Goal: Transaction & Acquisition: Book appointment/travel/reservation

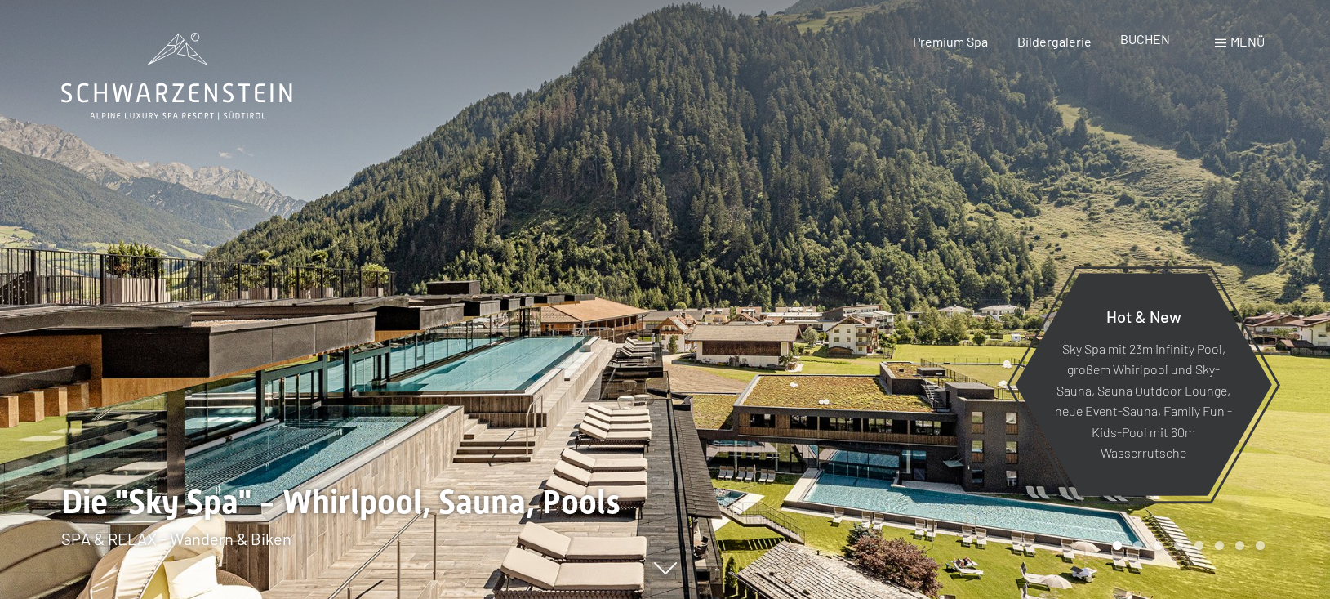
click at [1146, 45] on span "BUCHEN" at bounding box center [1145, 39] width 50 height 16
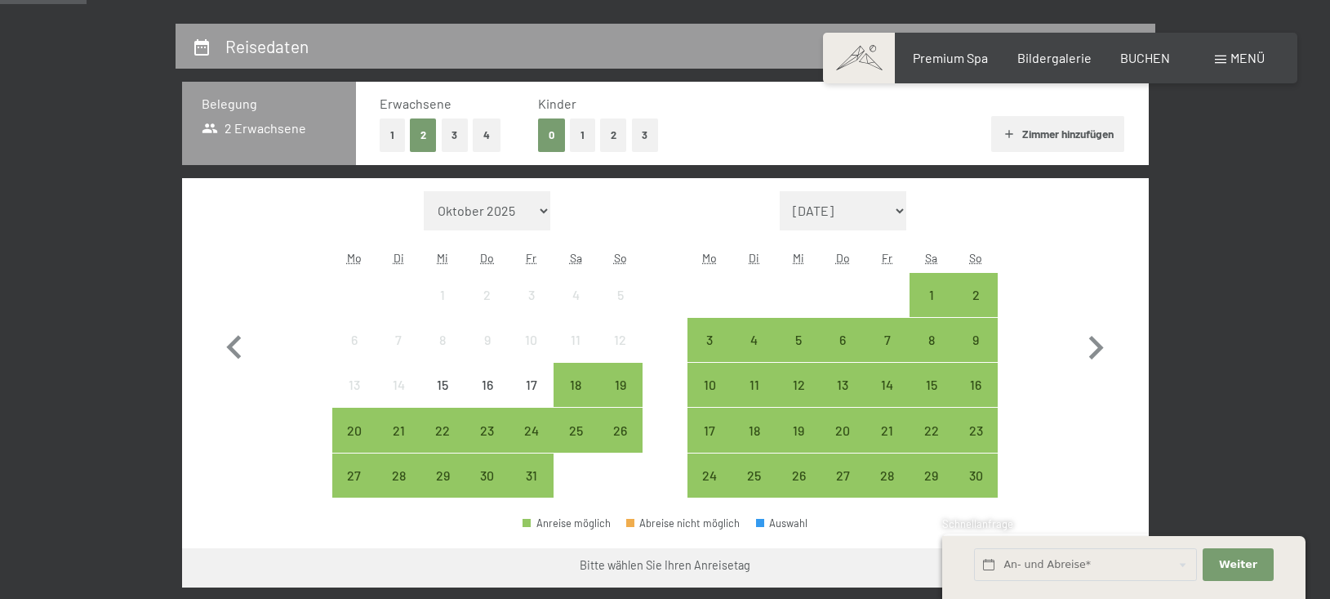
scroll to position [370, 0]
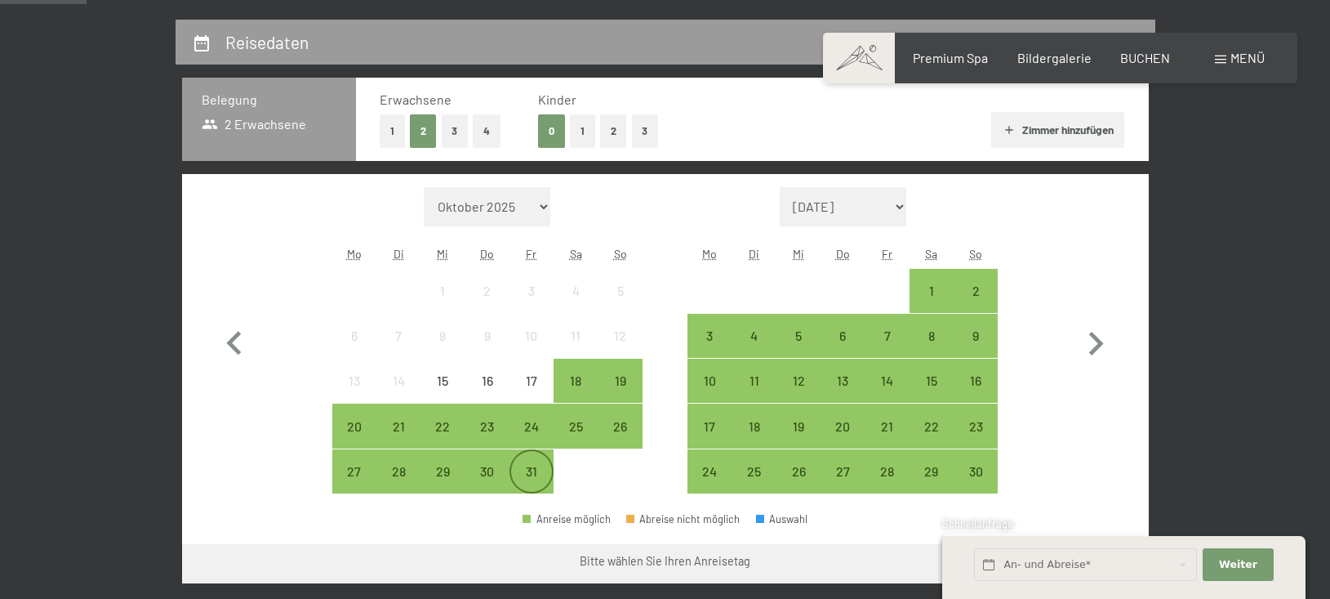
click at [541, 473] on div "31" at bounding box center [531, 485] width 41 height 41
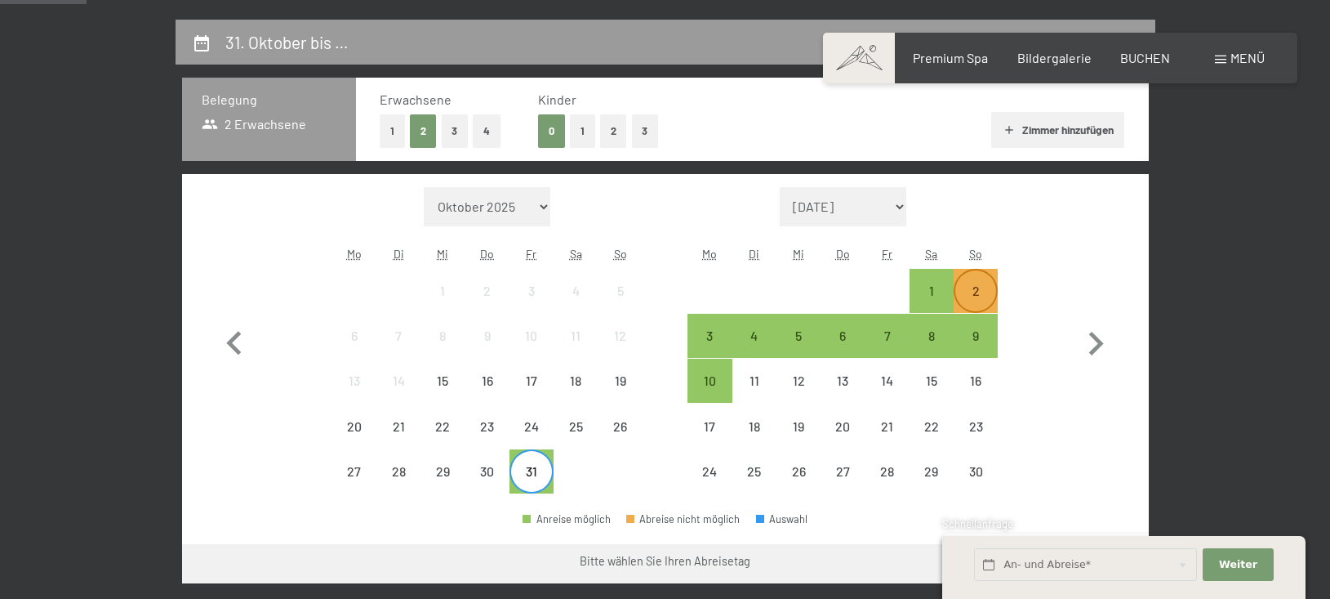
click at [977, 278] on div "2" at bounding box center [975, 290] width 41 height 41
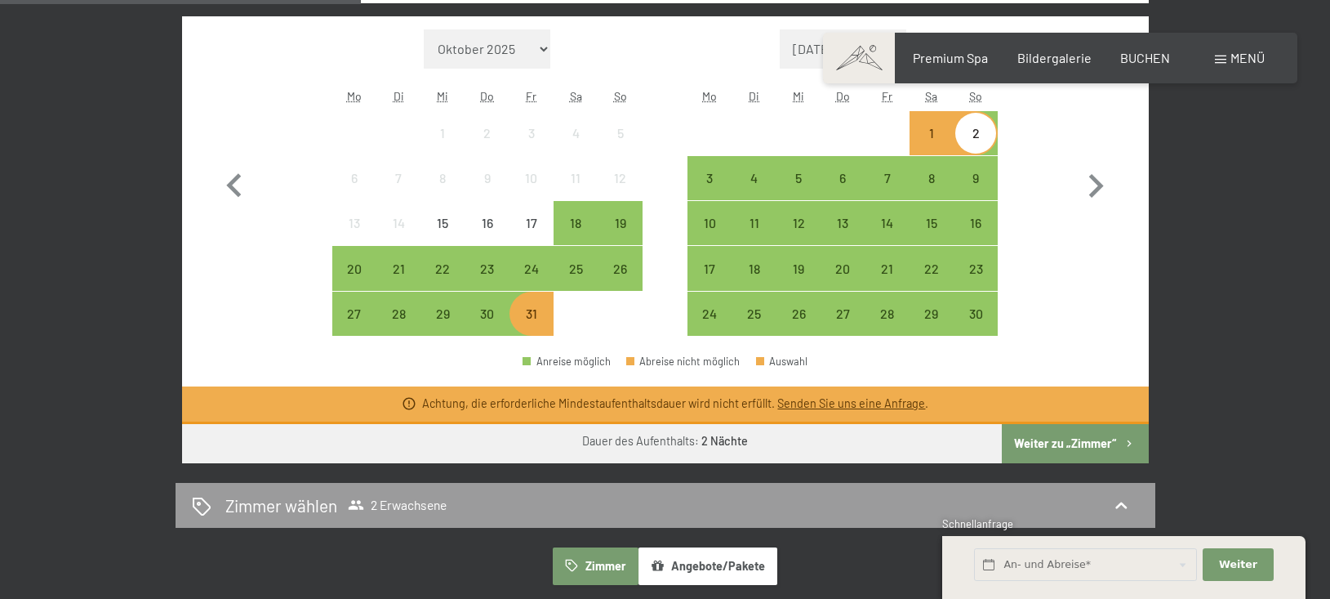
scroll to position [533, 0]
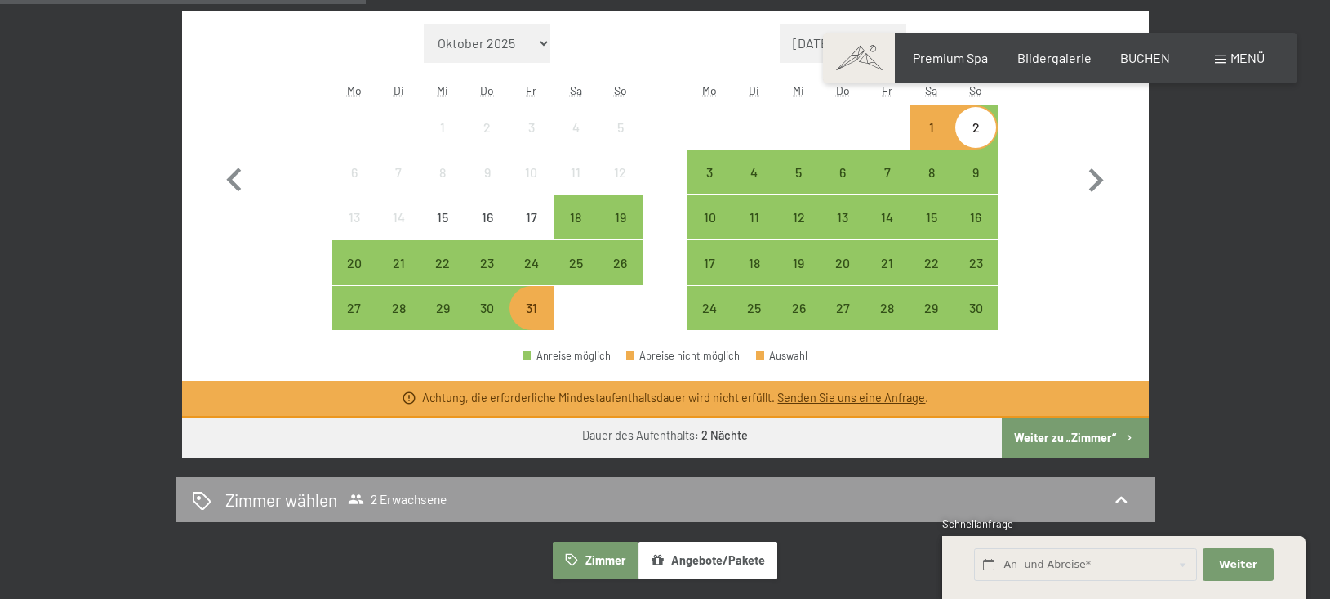
click at [545, 309] on div "31" at bounding box center [531, 321] width 41 height 41
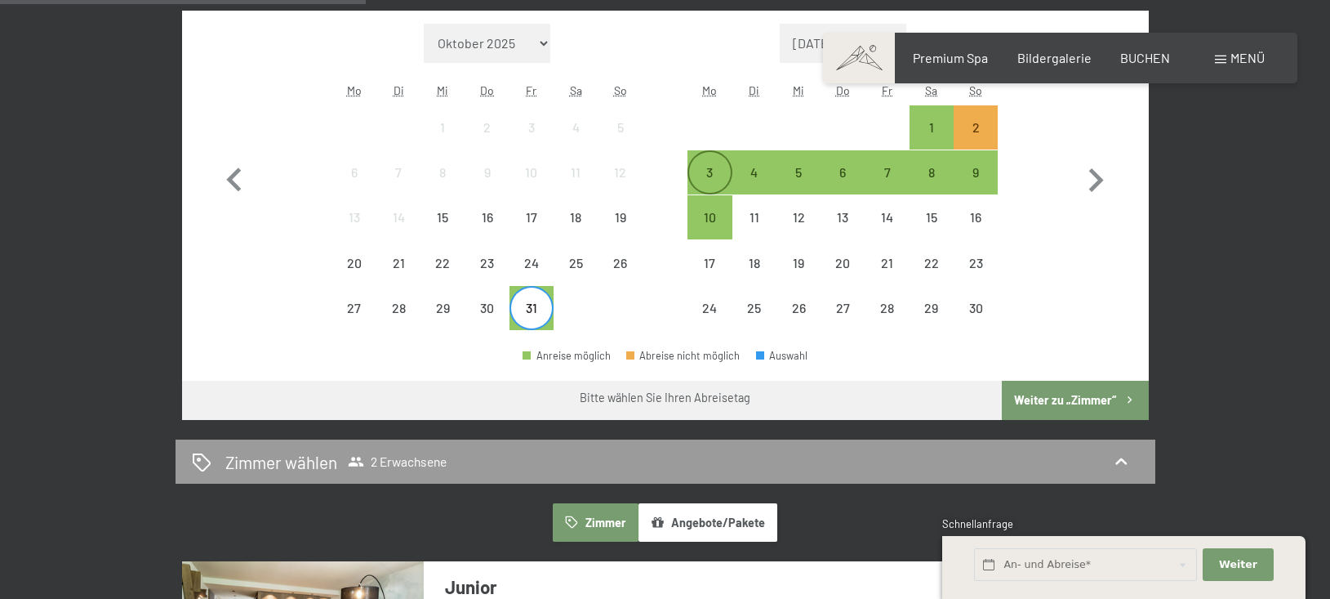
click at [714, 167] on div "3" at bounding box center [709, 186] width 41 height 41
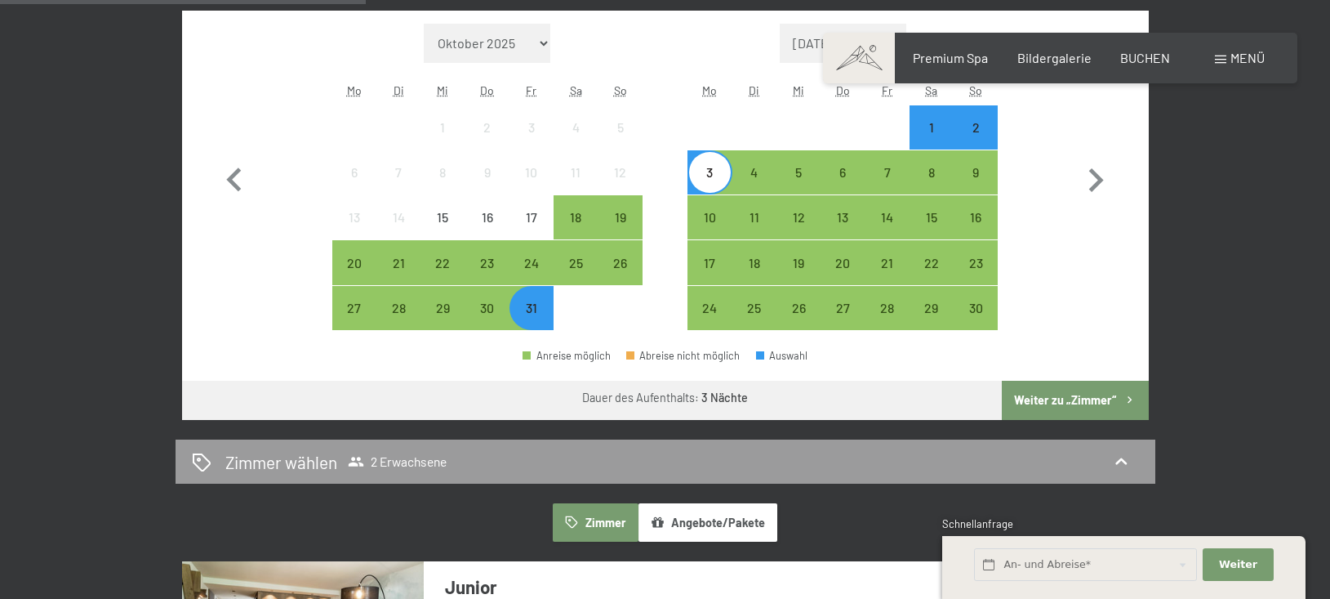
click at [1058, 397] on button "Weiter zu „Zimmer“" at bounding box center [1075, 400] width 146 height 39
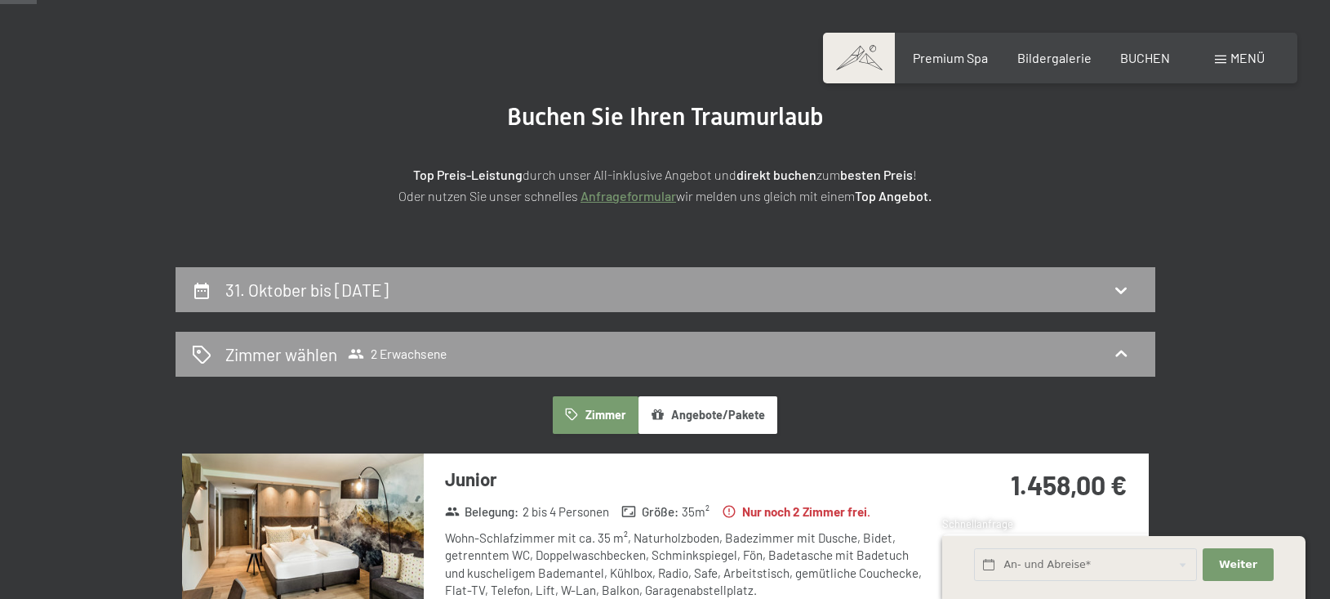
scroll to position [126, 0]
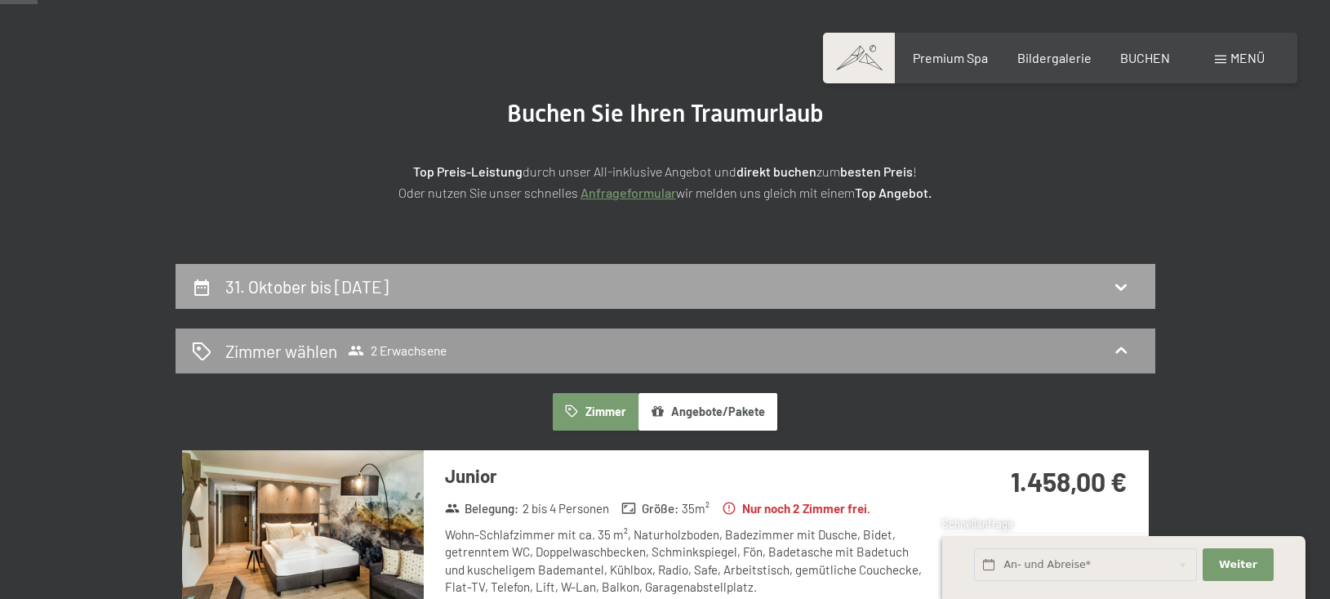
click at [550, 286] on div "31. Oktober bis 3. November 2025" at bounding box center [665, 286] width 947 height 24
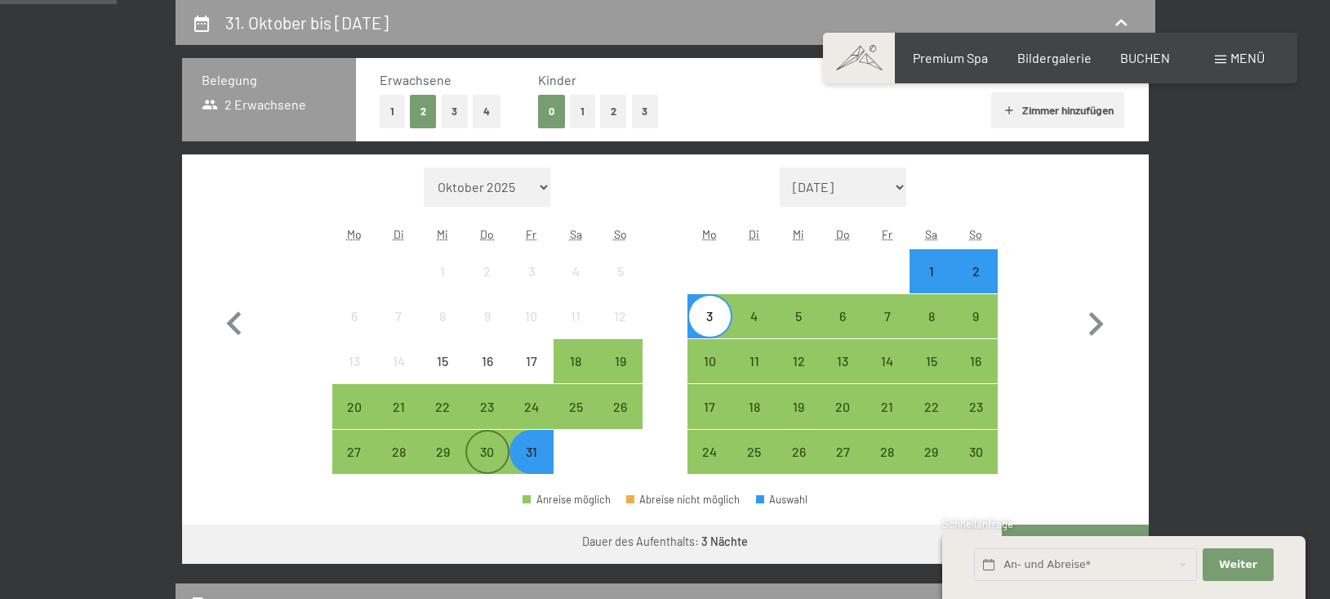
click at [496, 456] on div "30" at bounding box center [487, 465] width 41 height 41
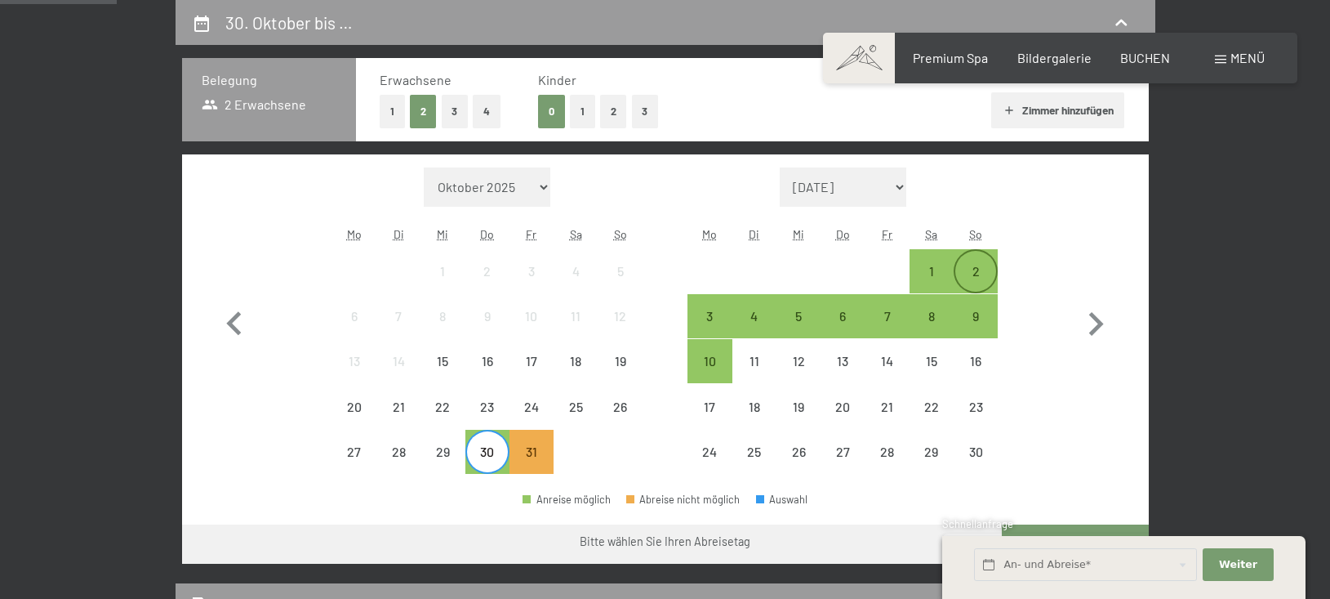
click at [983, 274] on div "2" at bounding box center [975, 285] width 41 height 41
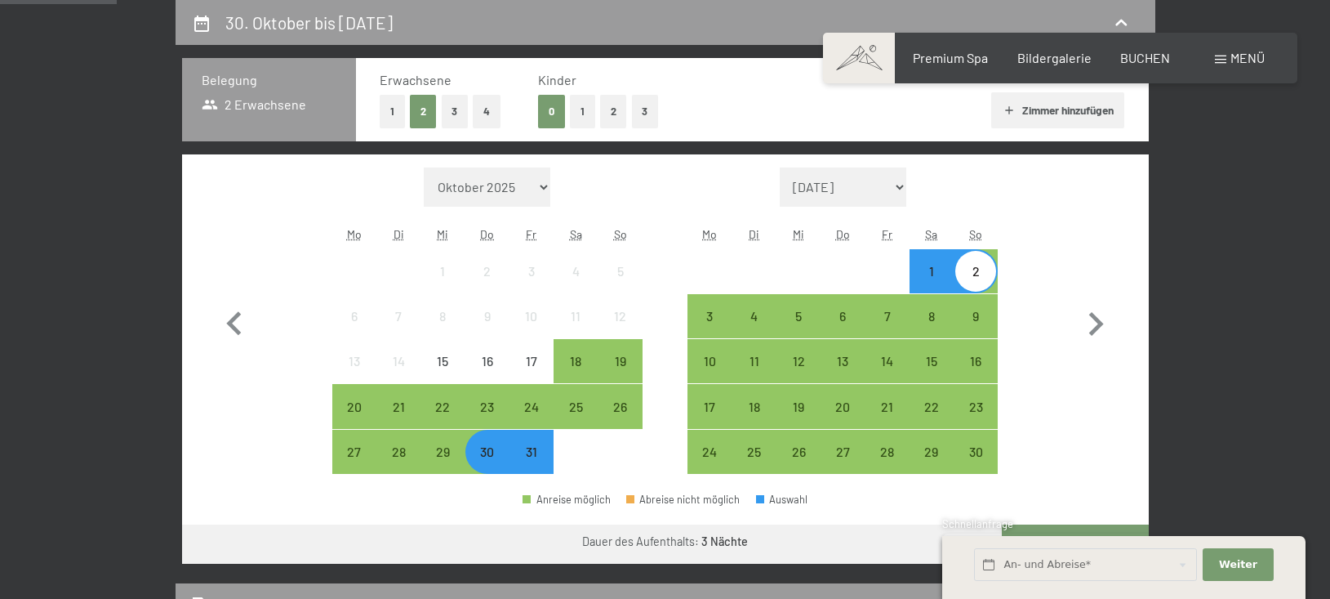
click at [484, 451] on div "30" at bounding box center [487, 465] width 41 height 41
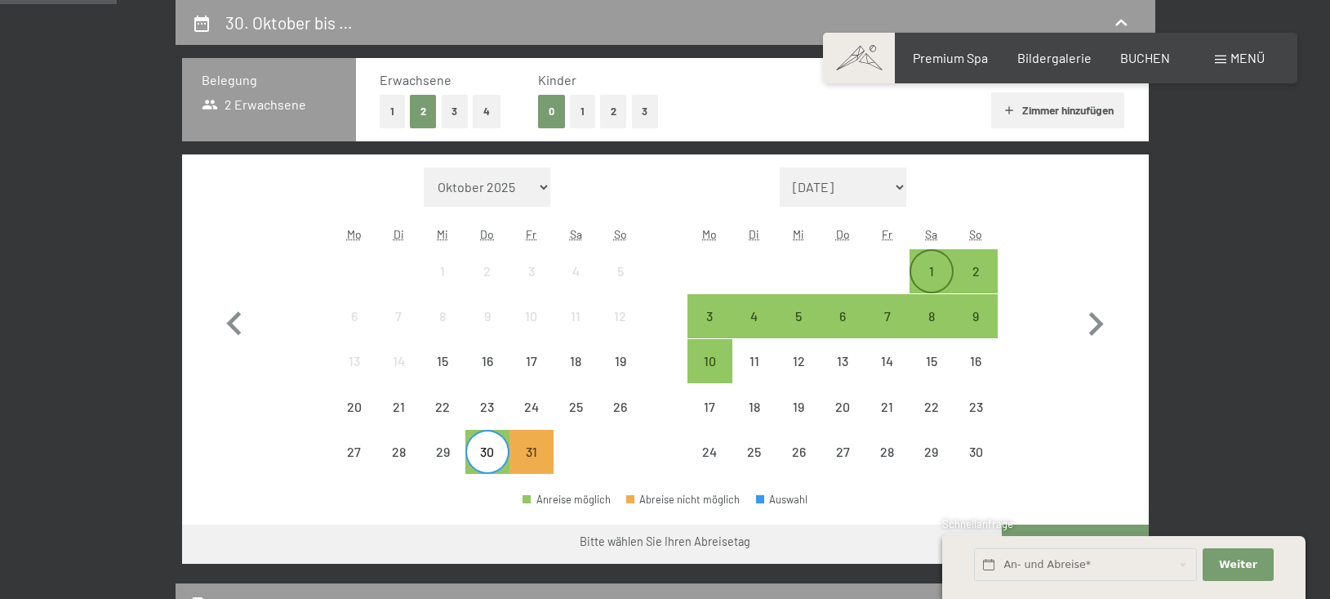
click at [931, 256] on div "1" at bounding box center [931, 271] width 41 height 41
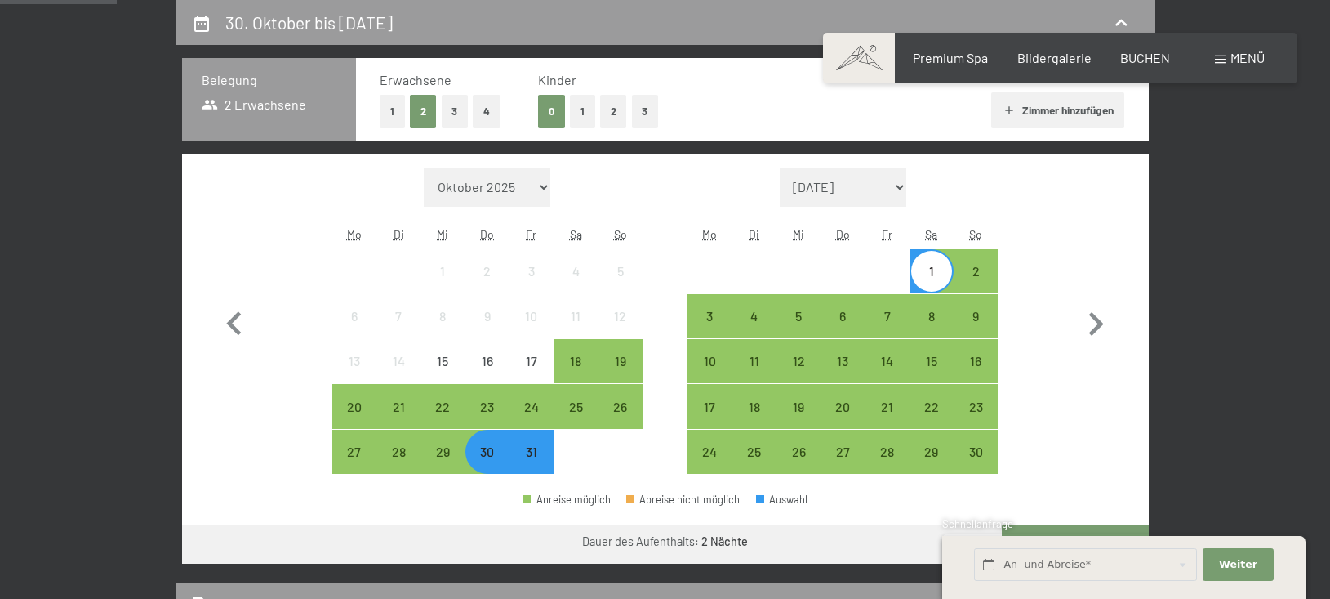
click at [532, 450] on div "31" at bounding box center [531, 465] width 41 height 41
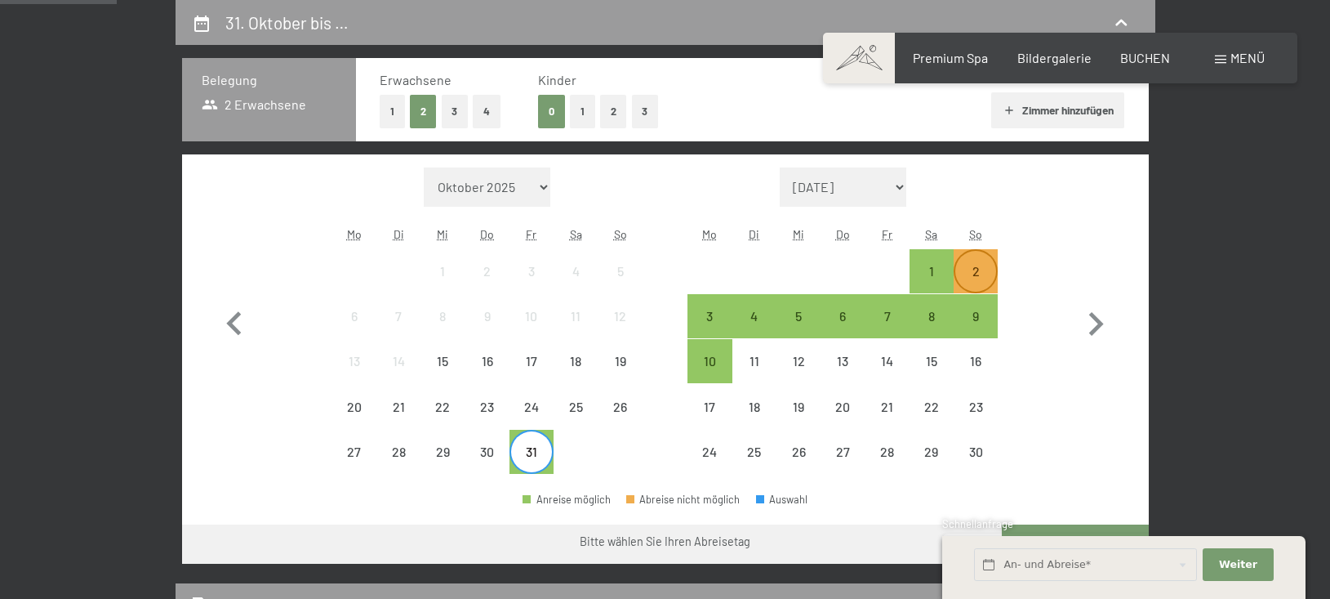
click at [983, 269] on div "2" at bounding box center [975, 285] width 41 height 41
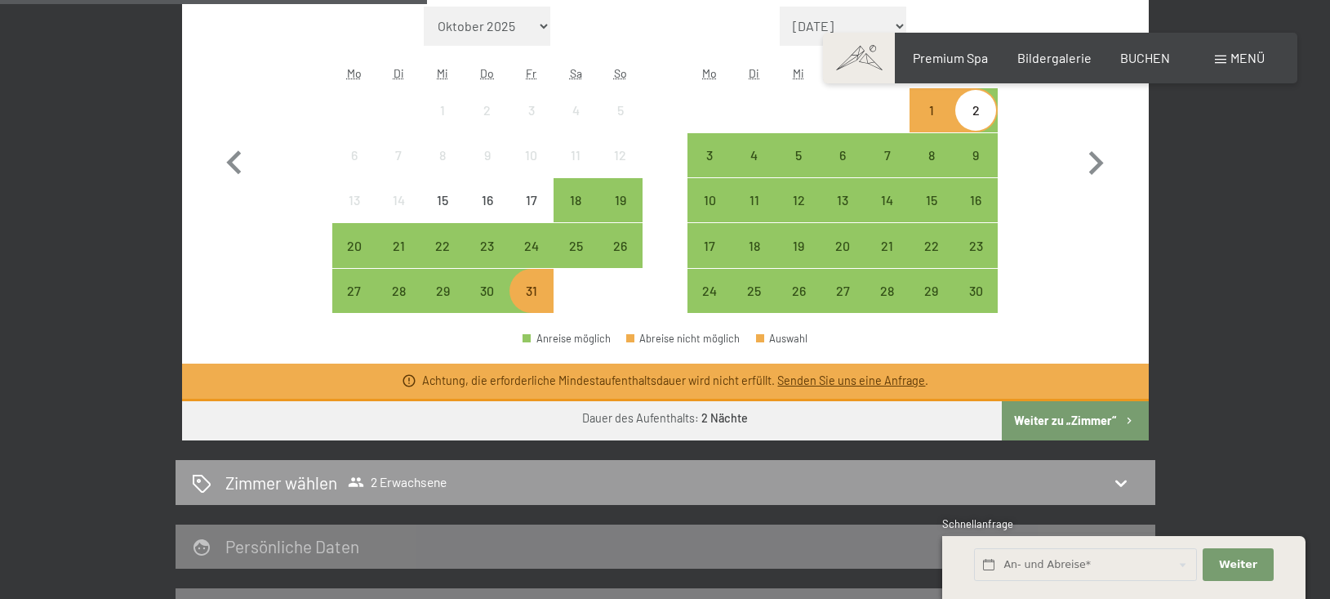
click at [1096, 427] on button "Weiter zu „Zimmer“" at bounding box center [1075, 420] width 146 height 39
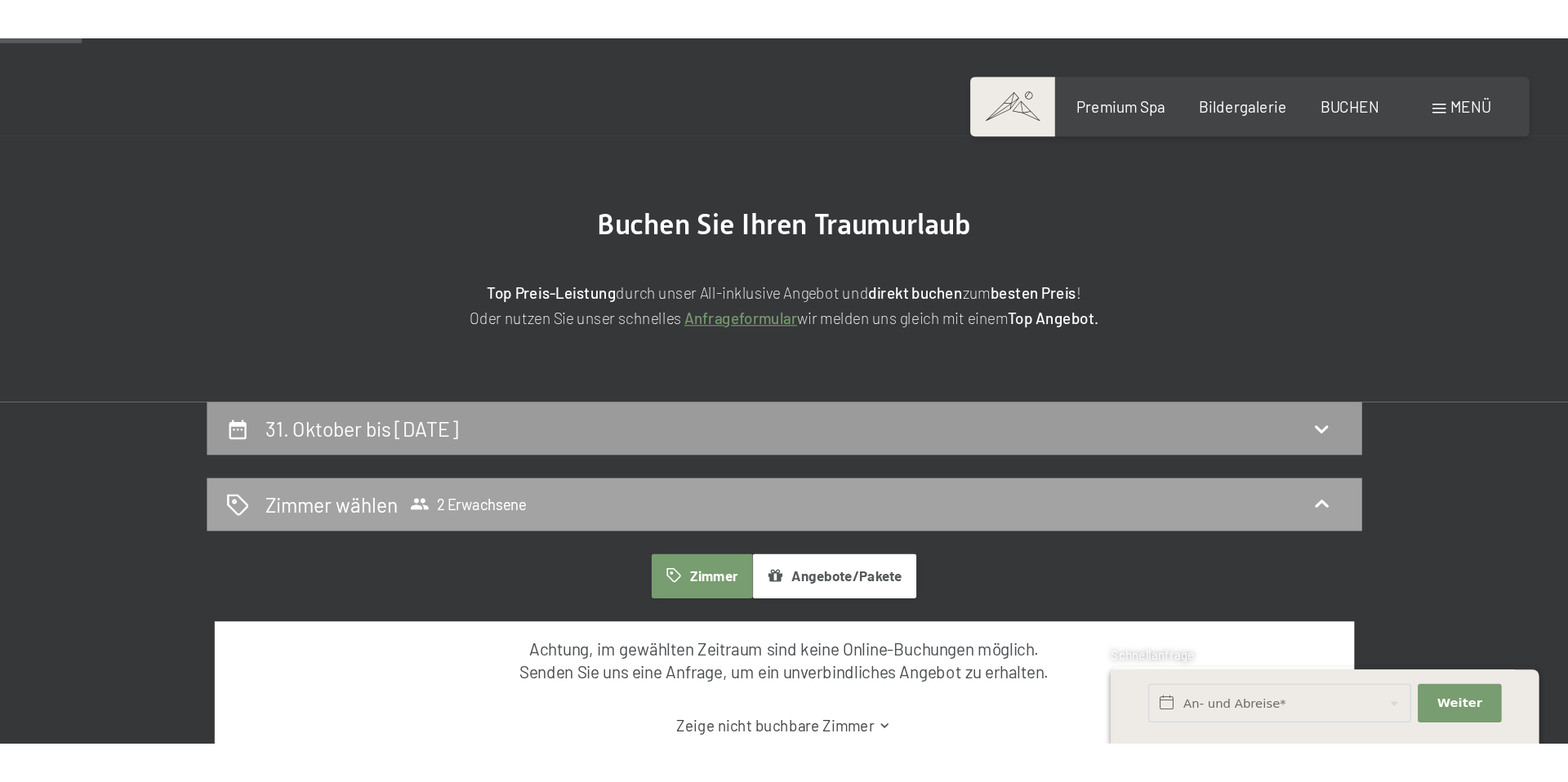
scroll to position [72, 0]
